Goal: Information Seeking & Learning: Understand process/instructions

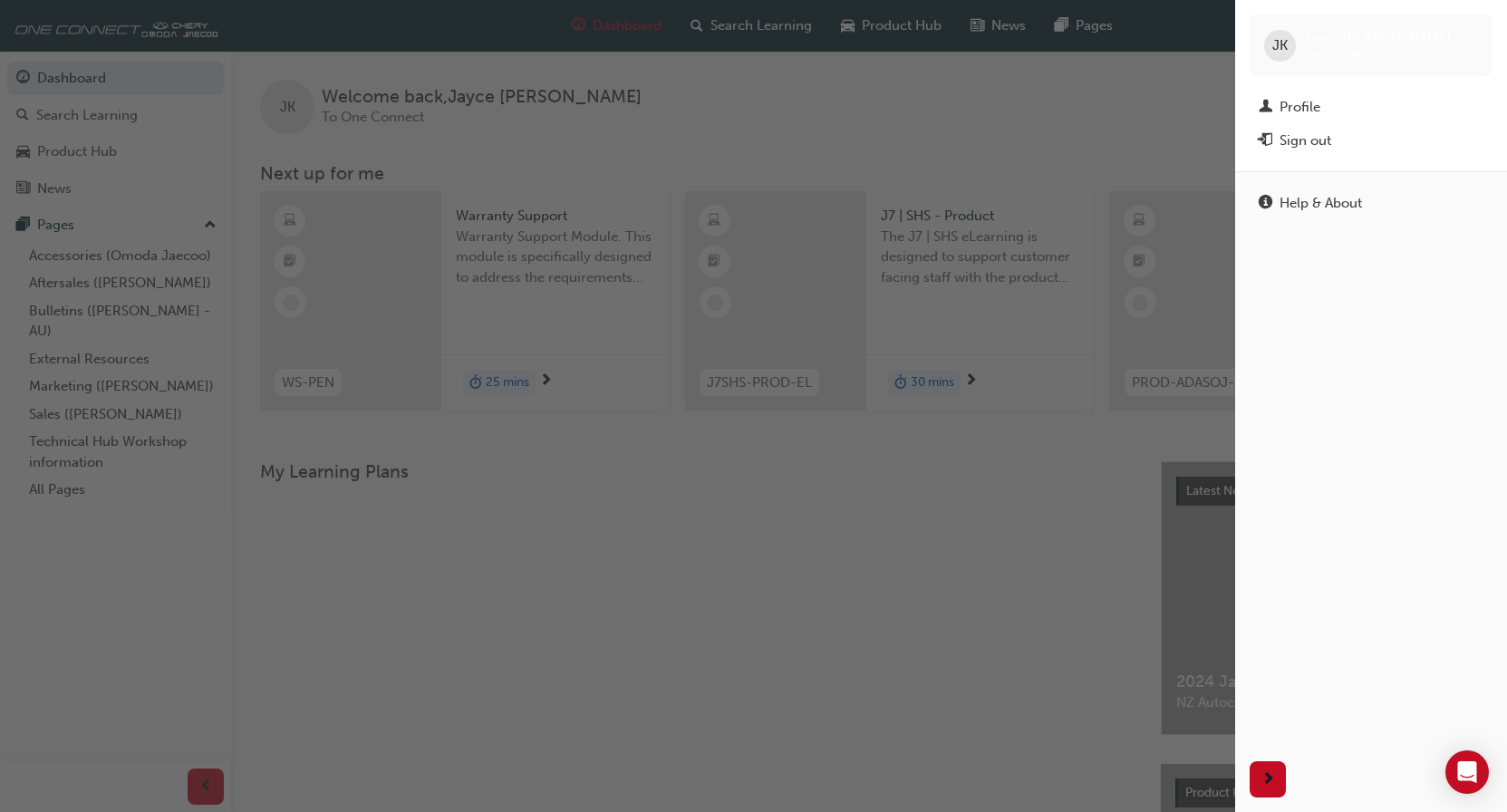
click at [89, 275] on div "button" at bounding box center [617, 406] width 1235 height 812
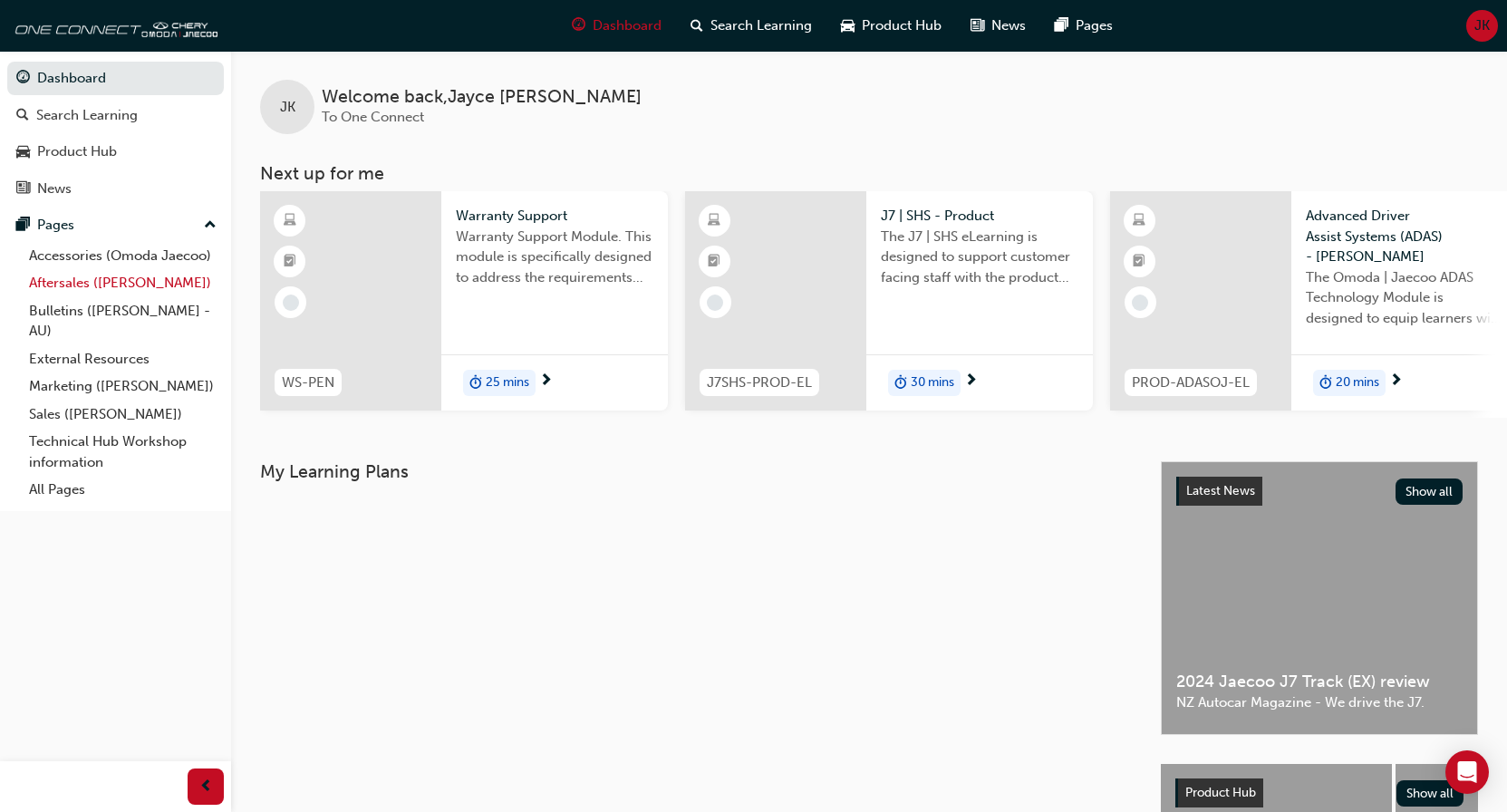
click at [89, 280] on link "Aftersales ([PERSON_NAME])" at bounding box center [122, 283] width 202 height 28
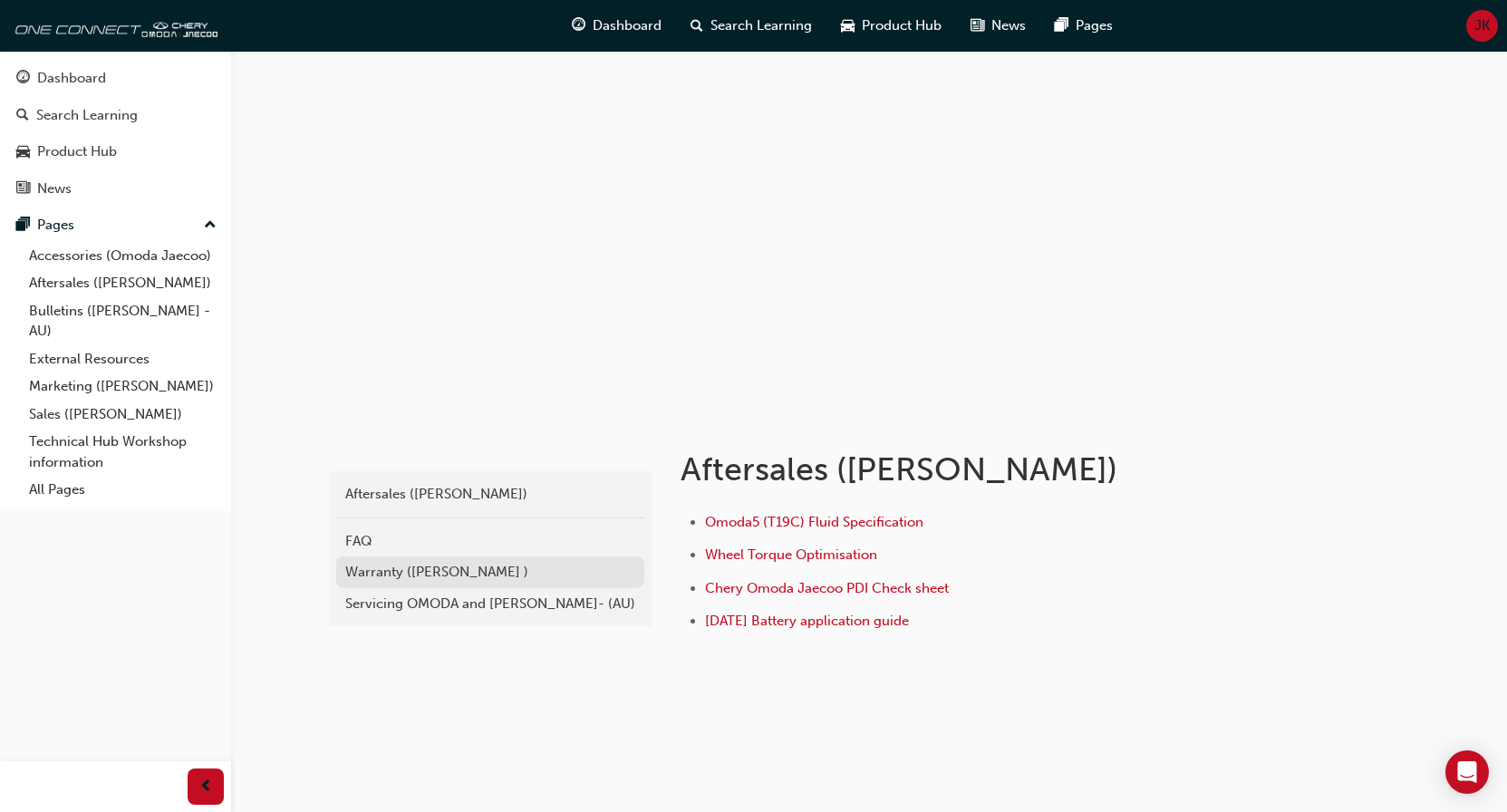
click at [407, 566] on div "Warranty ([PERSON_NAME] )" at bounding box center [490, 571] width 290 height 20
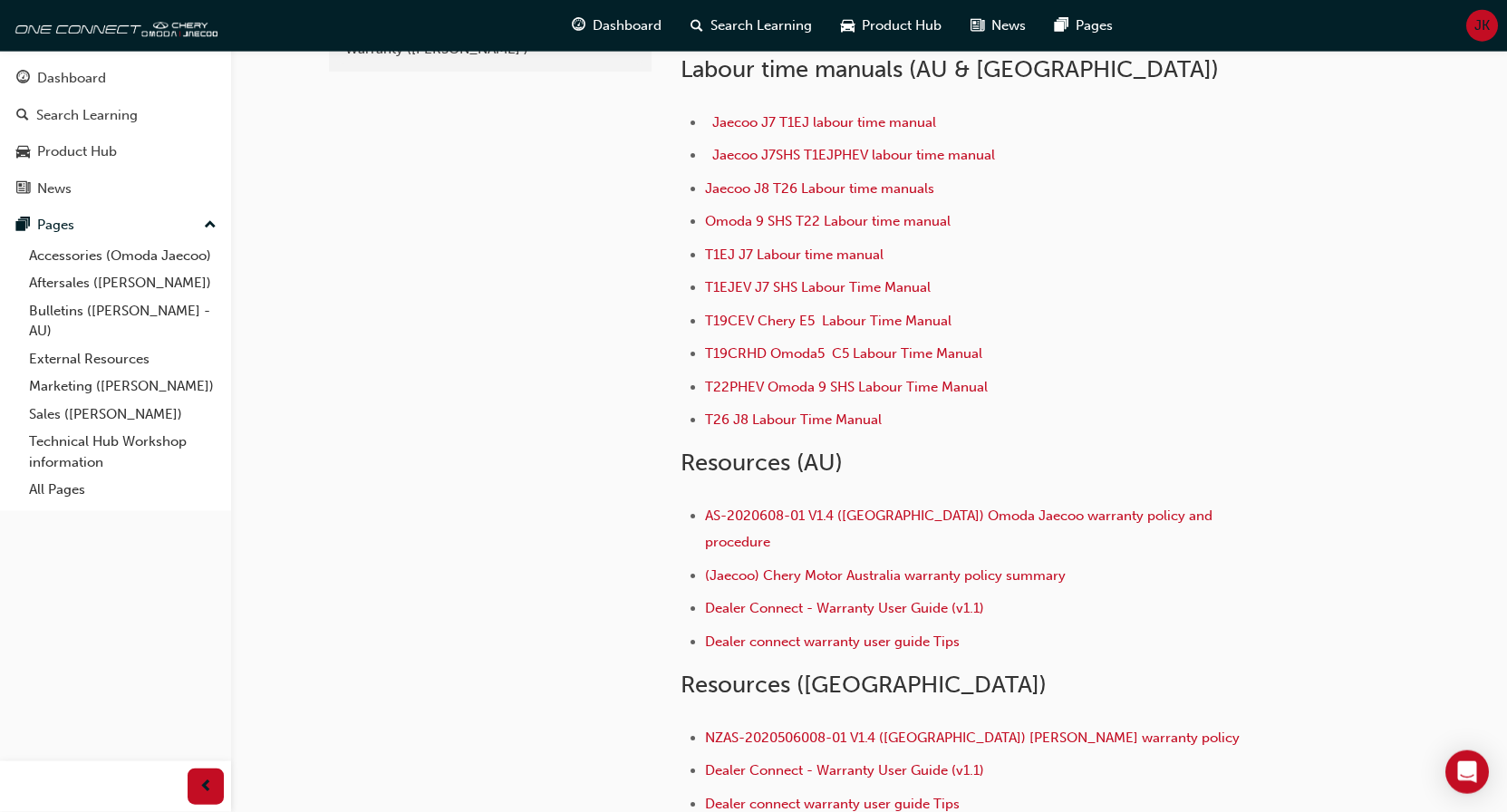
scroll to position [245, 0]
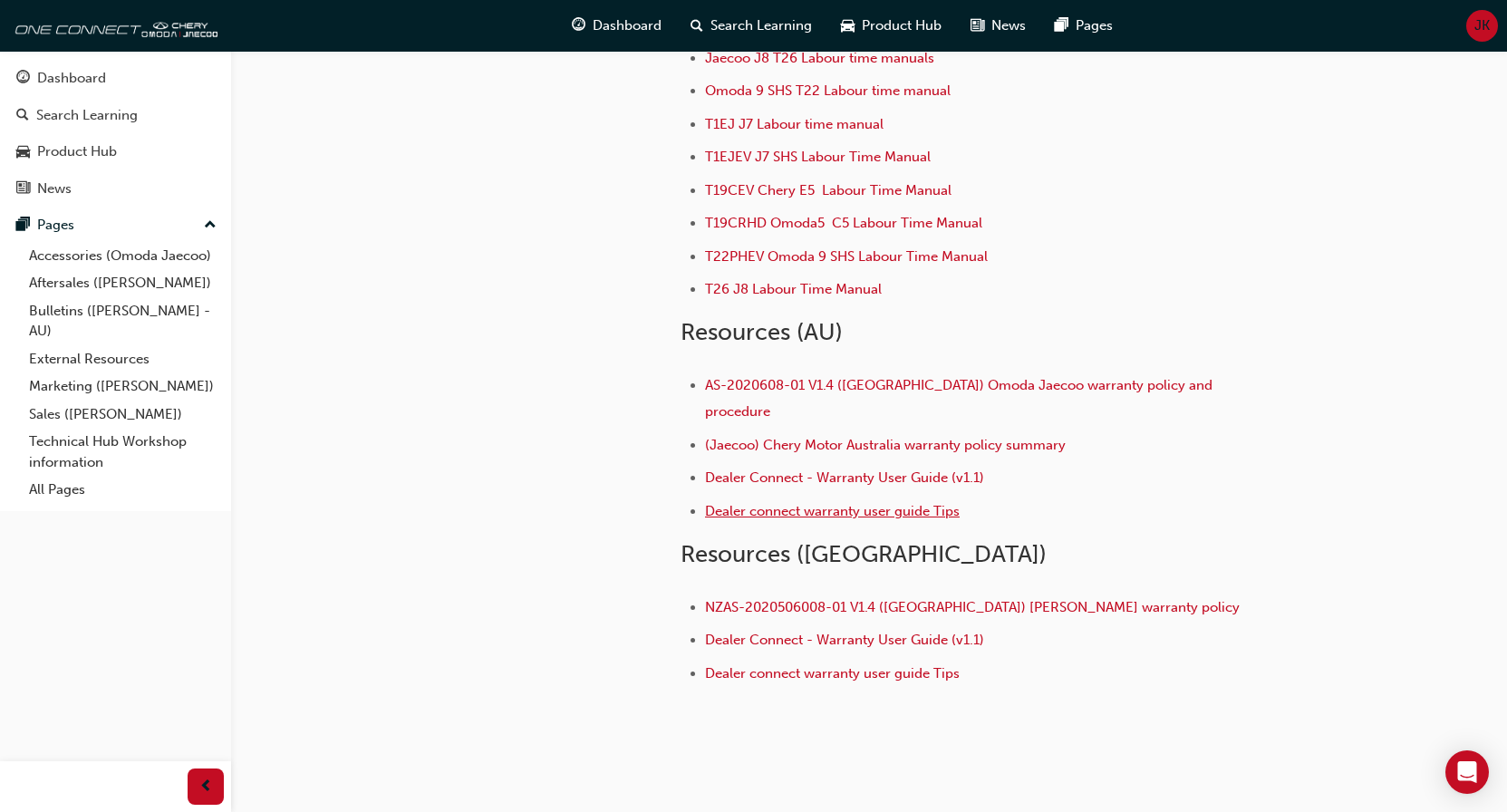
click at [892, 503] on span "Dealer connect warranty user guide Tips" at bounding box center [833, 511] width 255 height 17
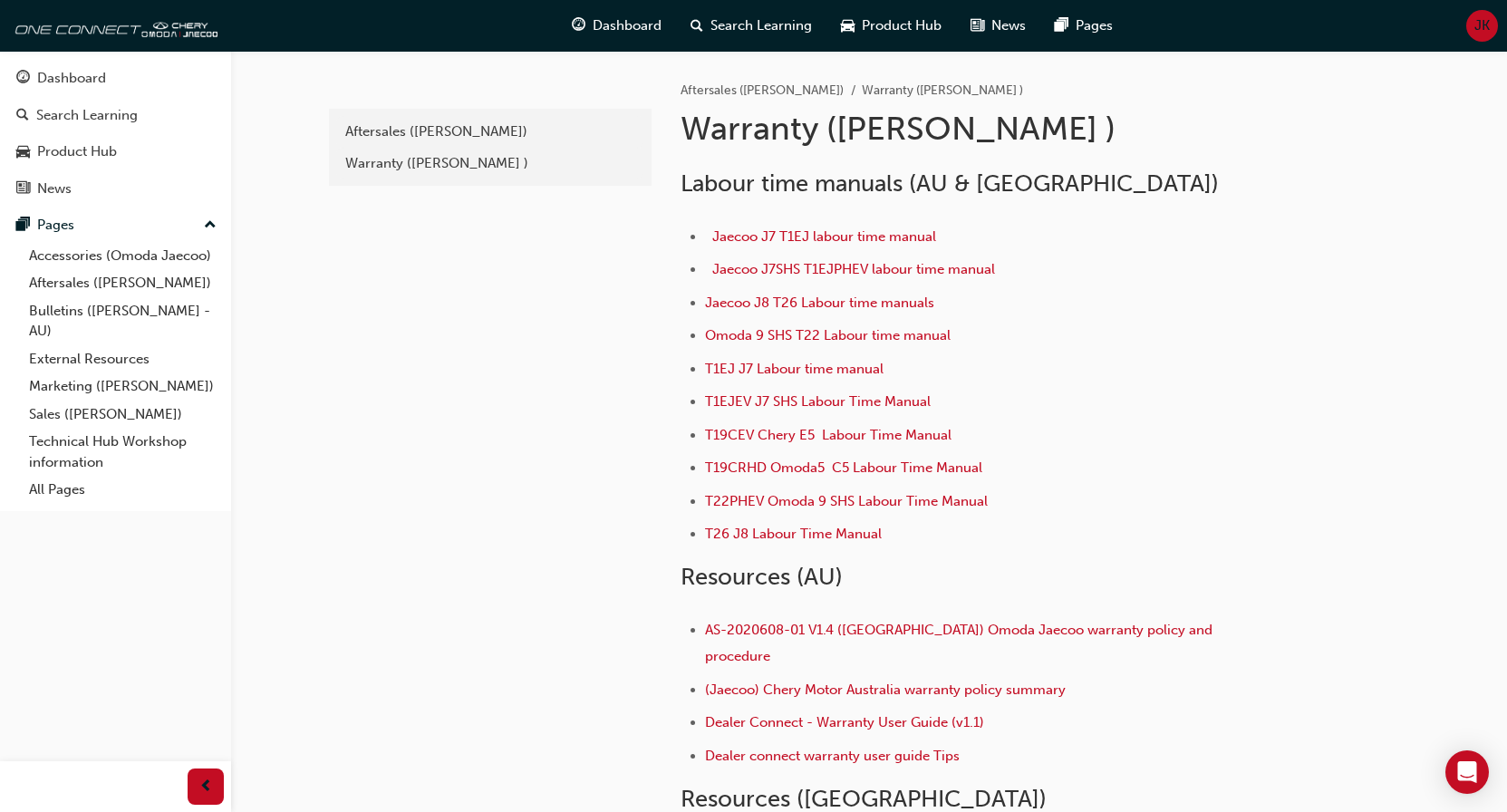
scroll to position [245, 0]
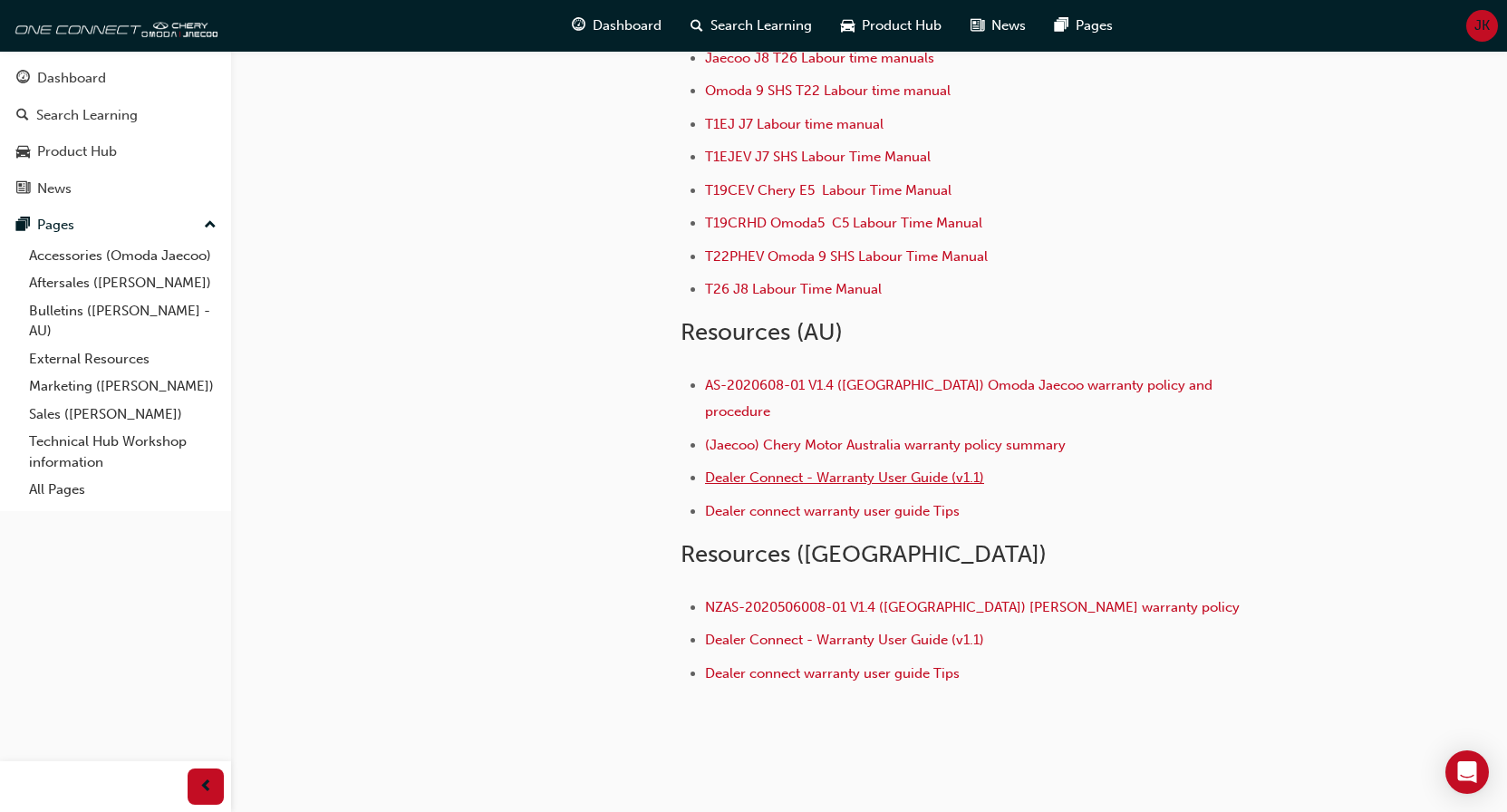
click at [935, 469] on span "Dealer Connect - Warranty User Guide (v1.1)" at bounding box center [844, 477] width 279 height 17
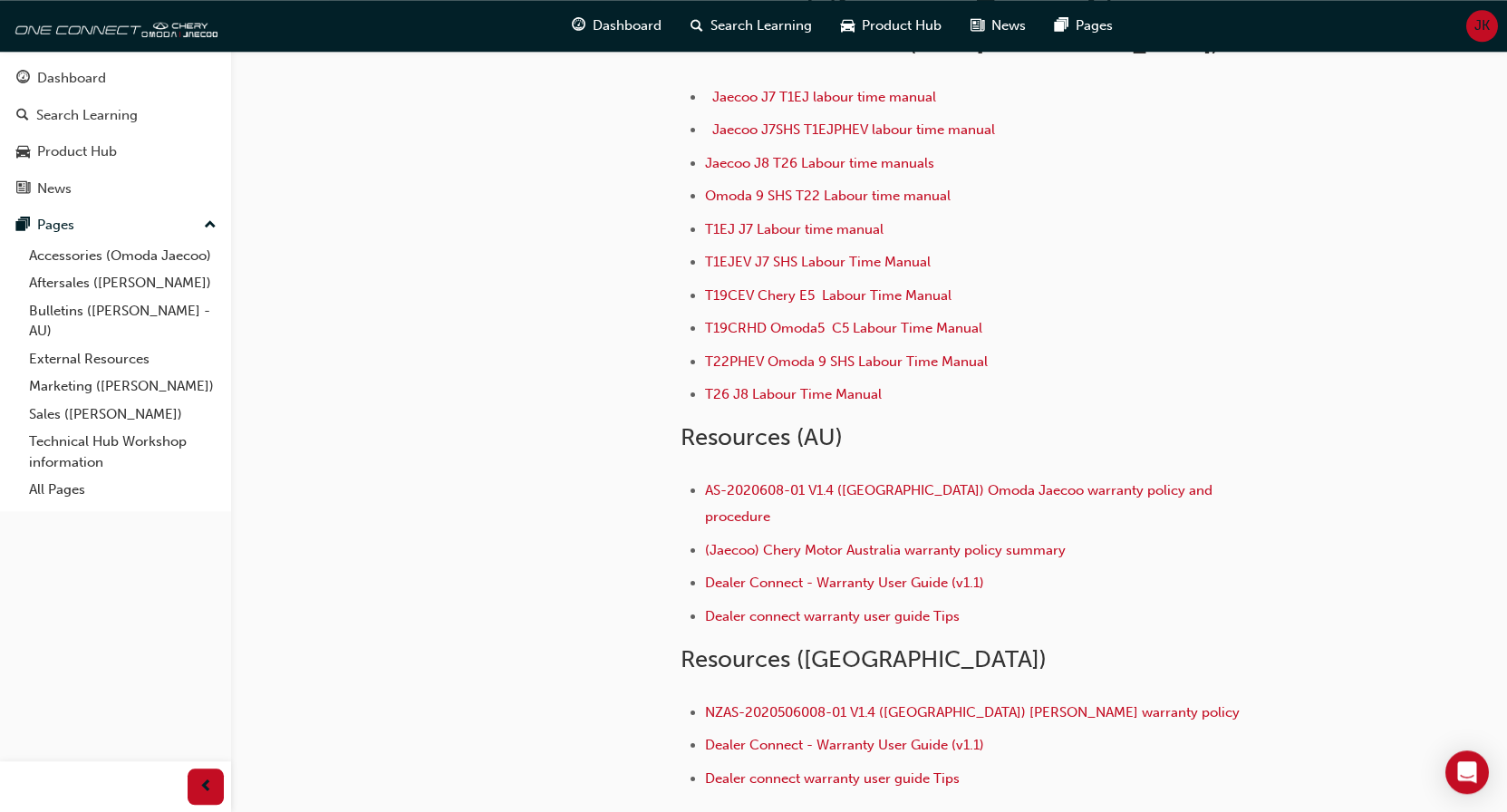
scroll to position [82, 0]
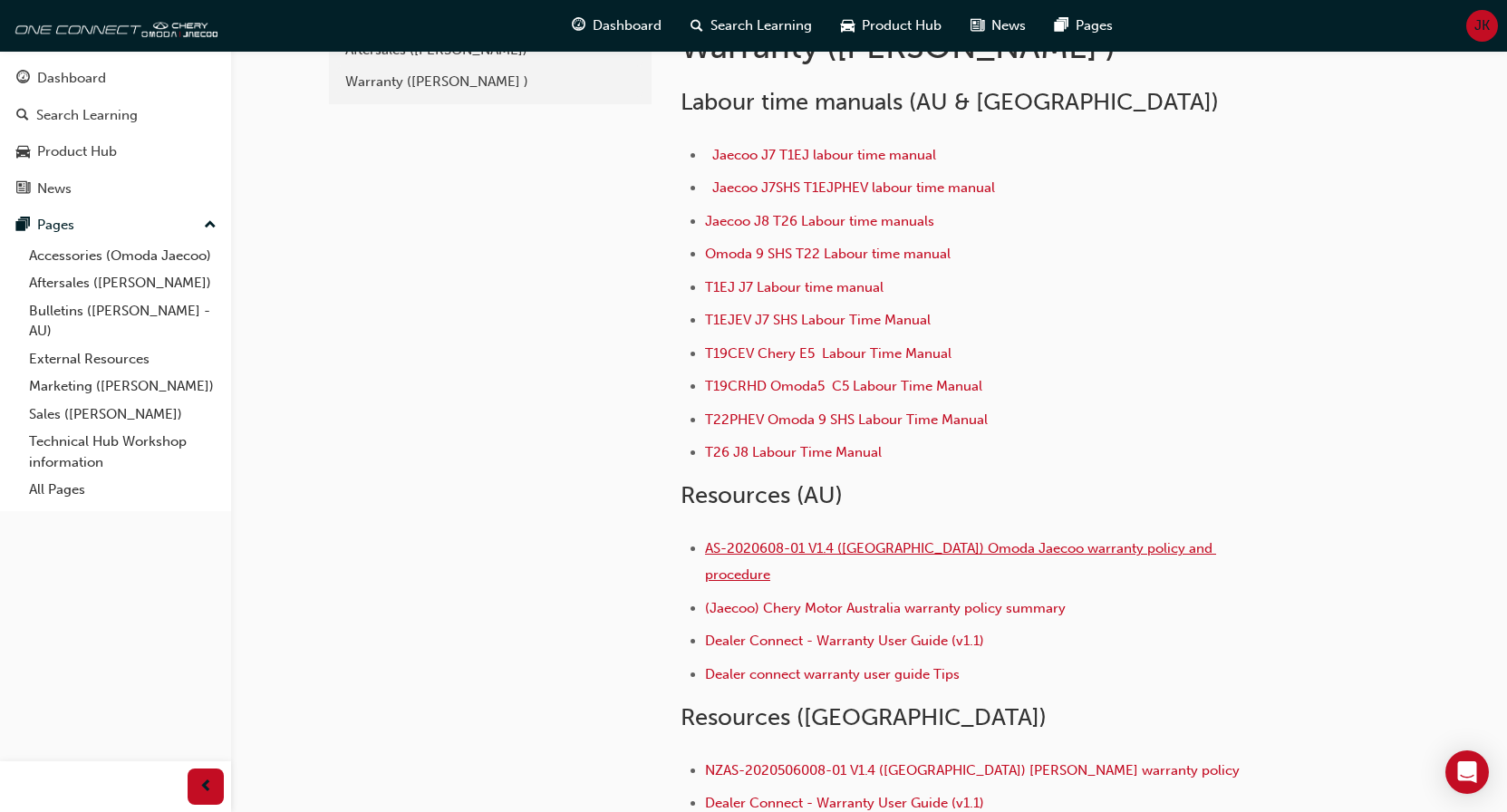
click at [1058, 553] on span "AS-2020608-01 V1.4 ([GEOGRAPHIC_DATA]) Omoda Jaecoo warranty policy and procedu…" at bounding box center [961, 561] width 511 height 43
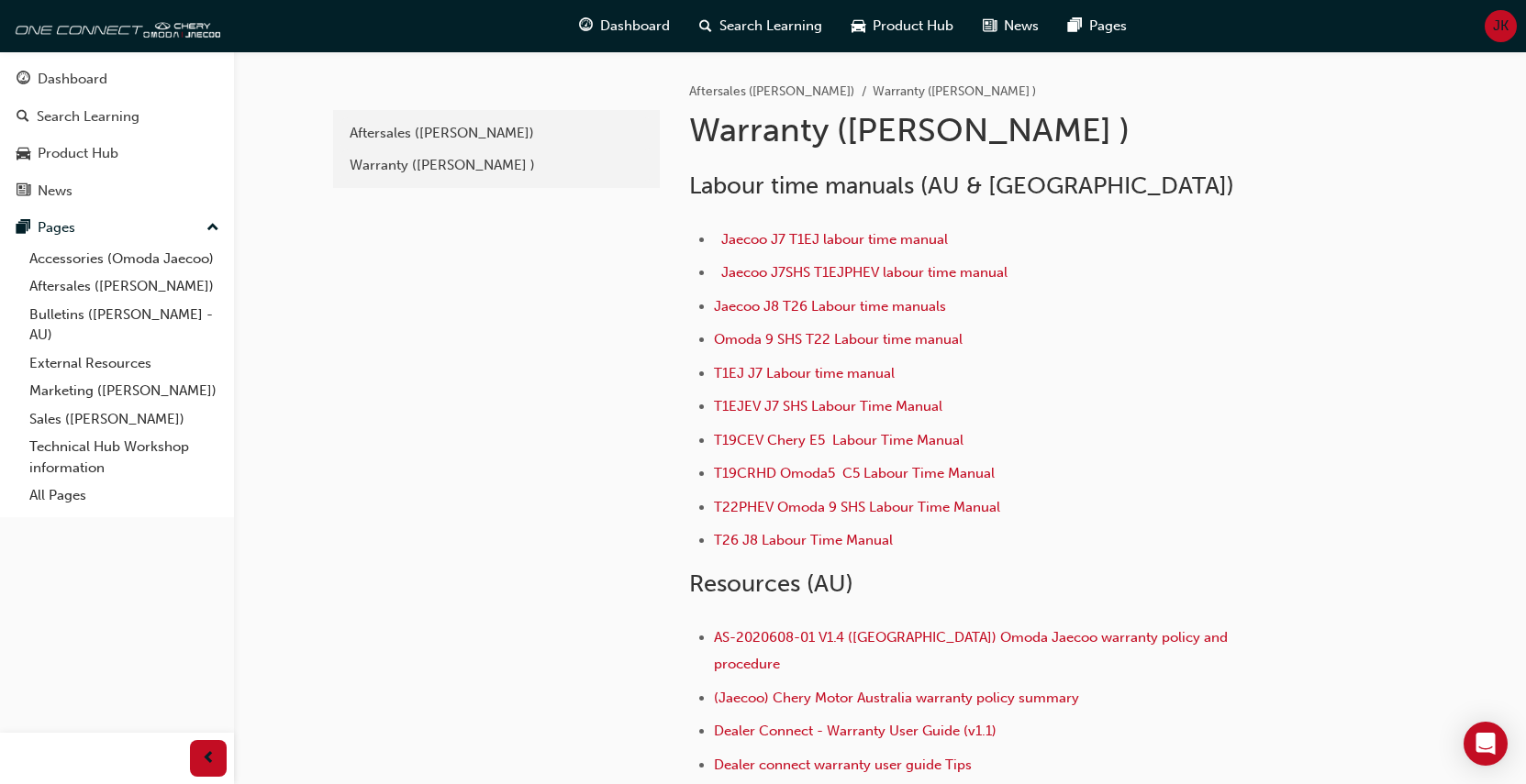
scroll to position [83, 0]
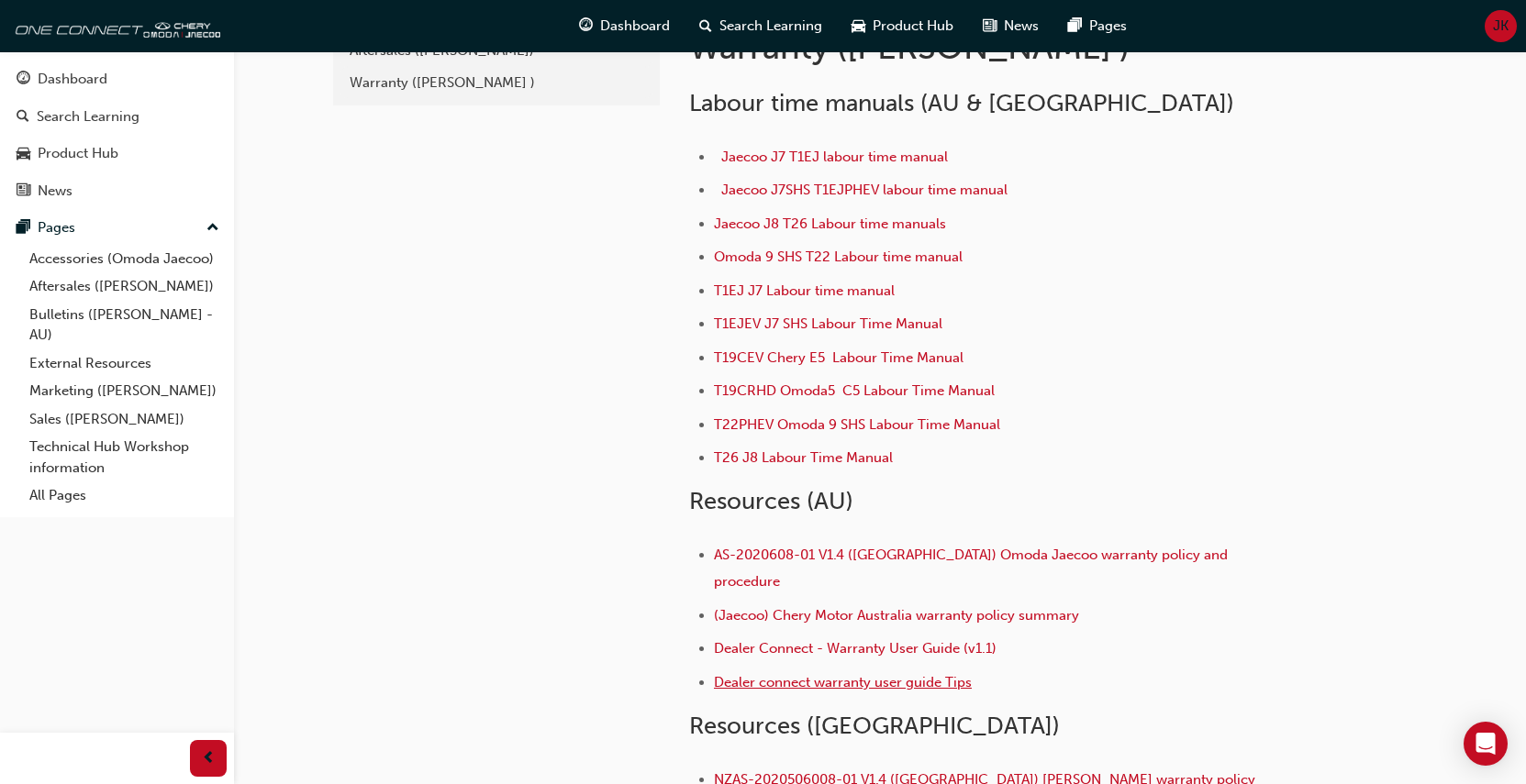
click at [920, 674] on span "Dealer connect warranty user guide Tips" at bounding box center [843, 682] width 258 height 17
